Goal: Information Seeking & Learning: Learn about a topic

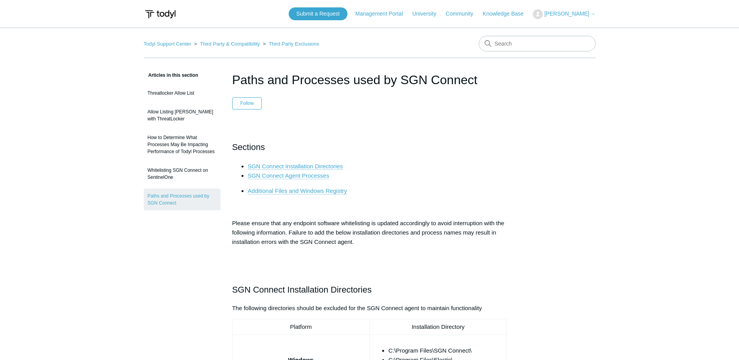
drag, startPoint x: 451, startPoint y: 138, endPoint x: 454, endPoint y: 134, distance: 5.1
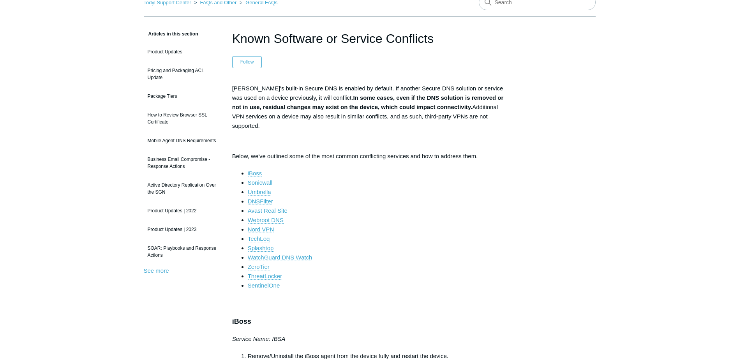
scroll to position [78, 0]
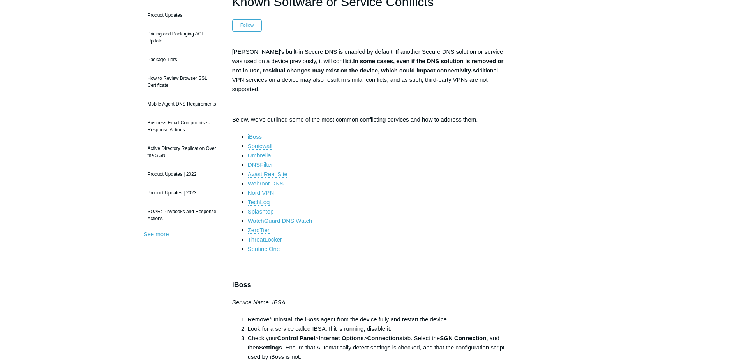
click at [268, 152] on link "Umbrella" at bounding box center [259, 155] width 23 height 7
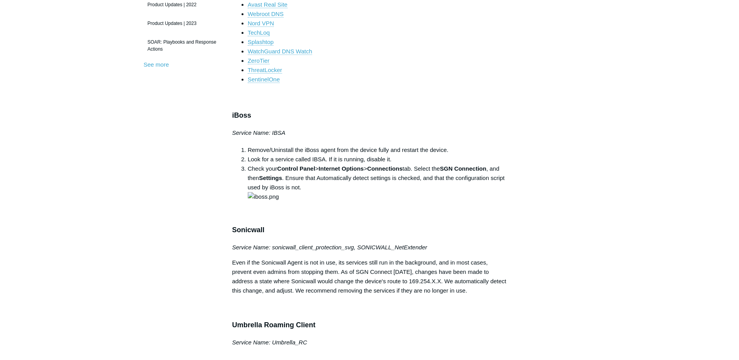
scroll to position [350, 0]
